Goal: Check status

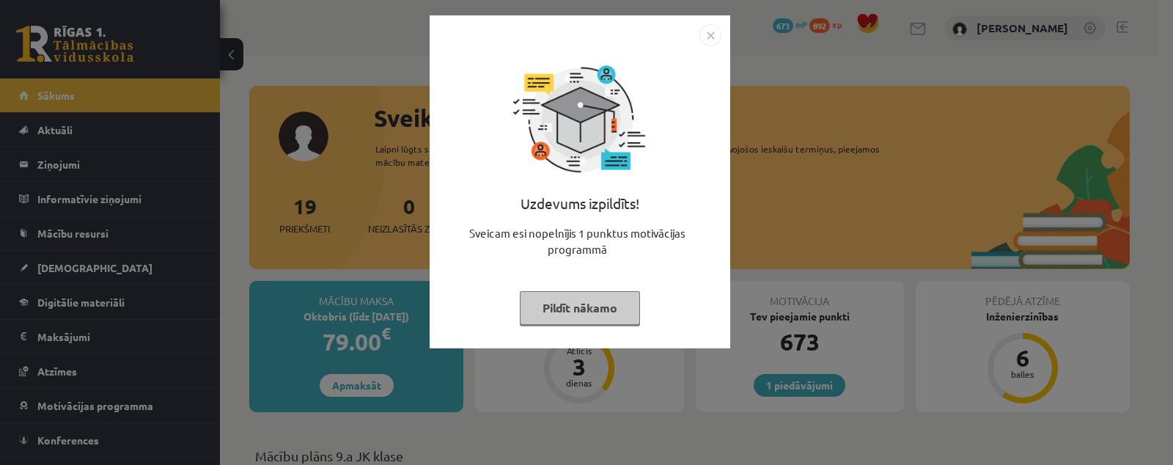
click at [708, 34] on img "Close" at bounding box center [711, 35] width 22 height 22
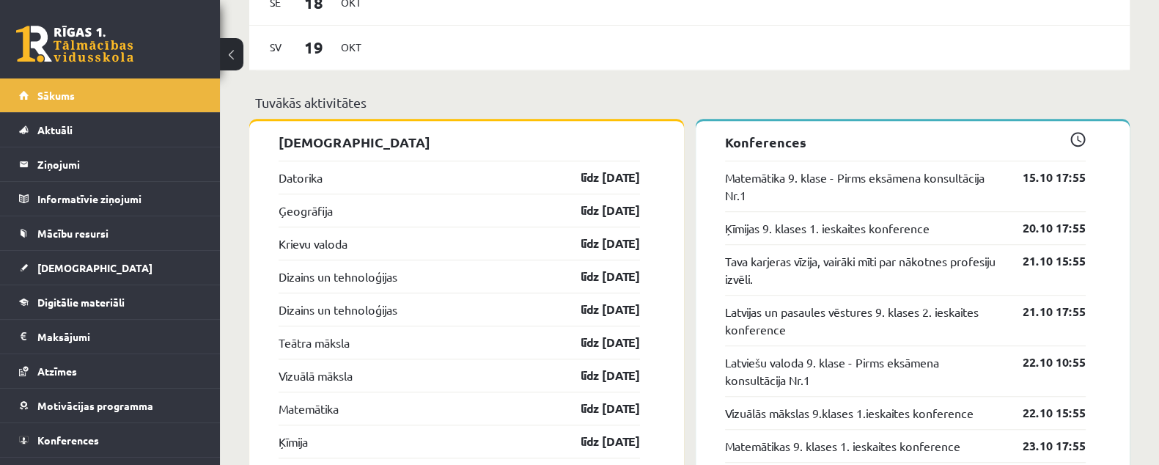
scroll to position [1466, 0]
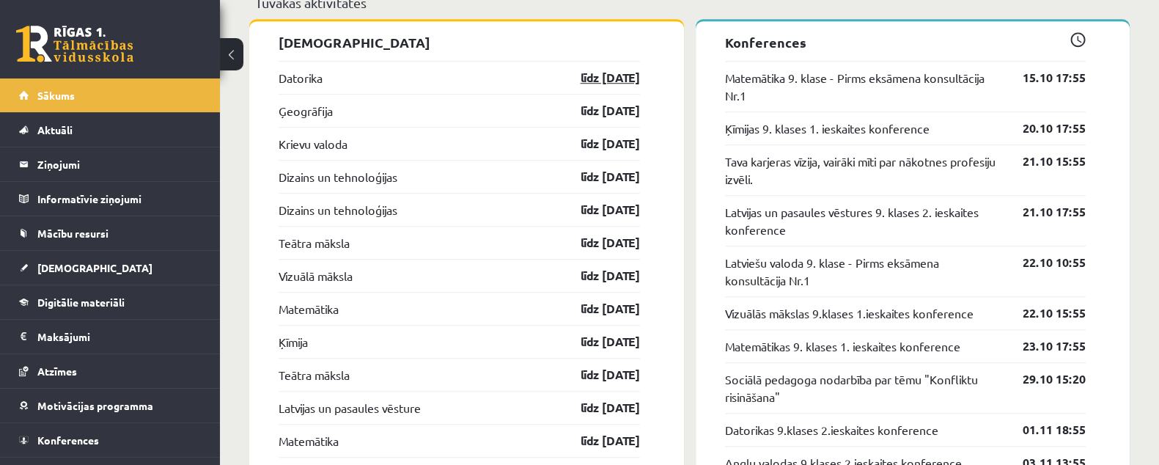
click at [607, 71] on link "līdz 15.10.25" at bounding box center [597, 78] width 85 height 18
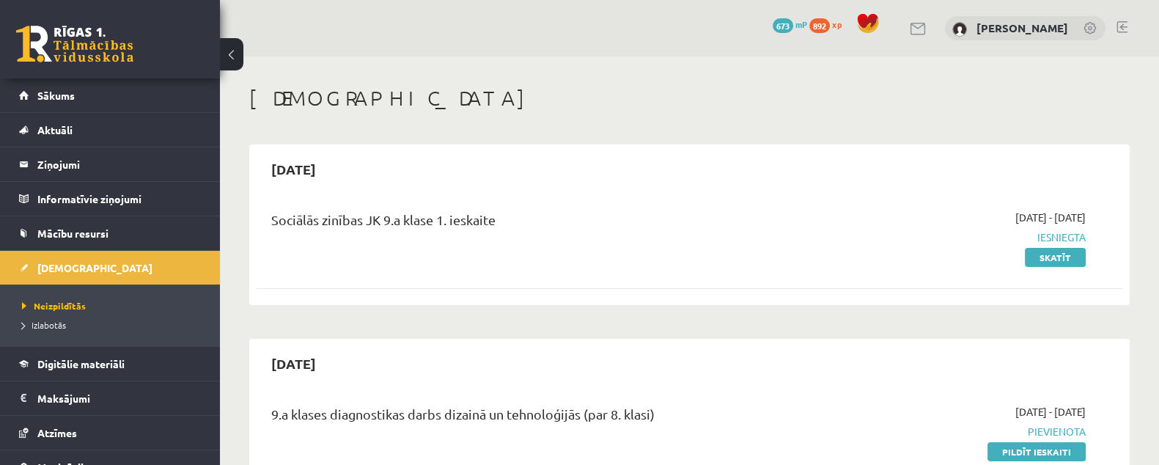
drag, startPoint x: 578, startPoint y: 400, endPoint x: 917, endPoint y: 241, distance: 374.0
click at [917, 241] on span "Iesniegta" at bounding box center [957, 237] width 257 height 15
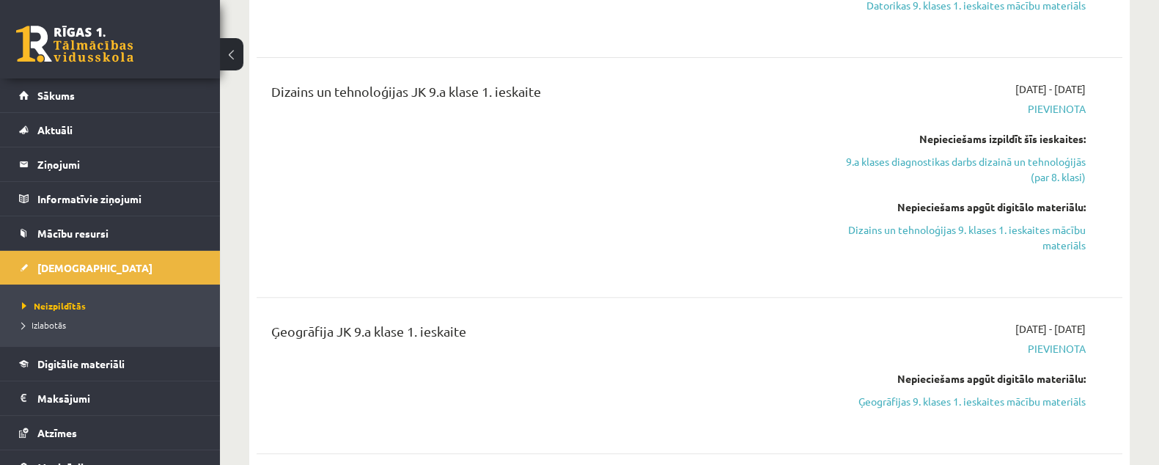
scroll to position [550, 0]
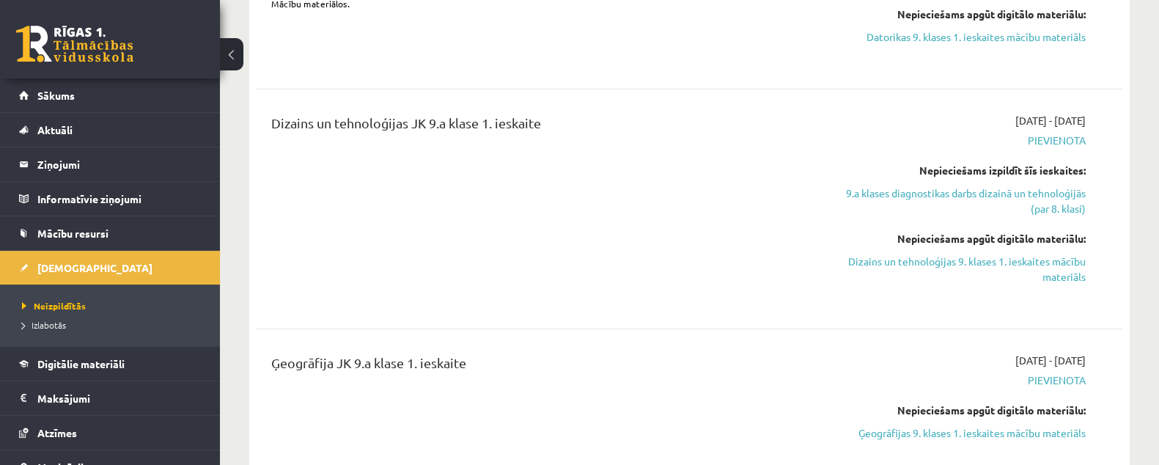
click at [928, 78] on div "Datorika JK 9.a [PERSON_NAME] 1. [DEMOGRAPHIC_DATA] Ieskaitei būs jāpievieno 2 …" at bounding box center [690, 11] width 866 height 138
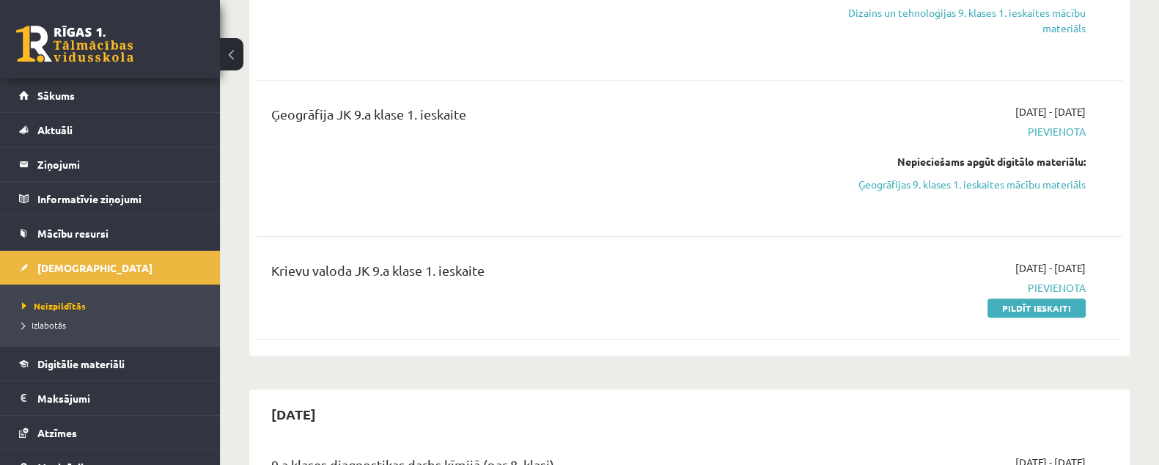
scroll to position [733, 0]
